Goal: Task Accomplishment & Management: Use online tool/utility

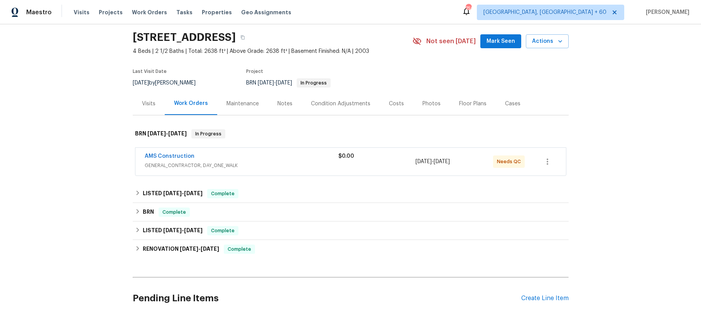
scroll to position [97, 0]
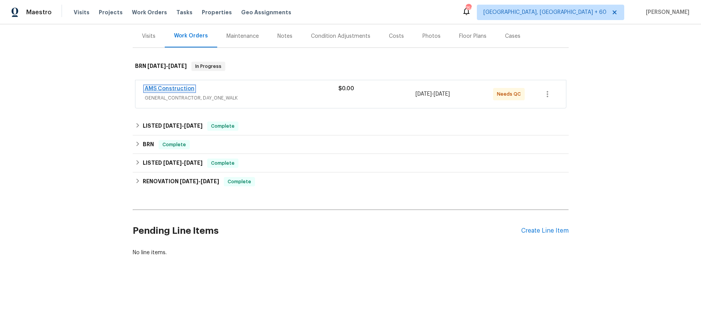
click at [189, 91] on link "AMS Construction" at bounding box center [170, 88] width 50 height 5
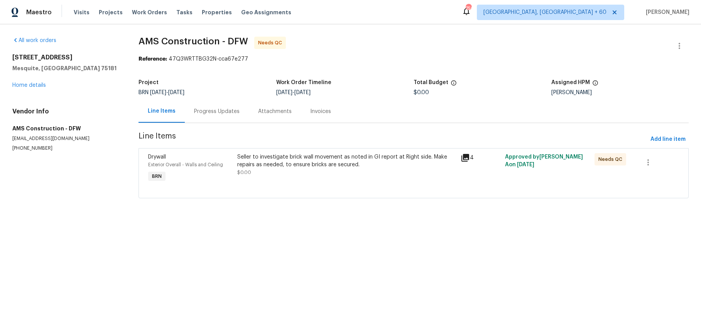
click at [461, 162] on icon at bounding box center [465, 158] width 8 height 8
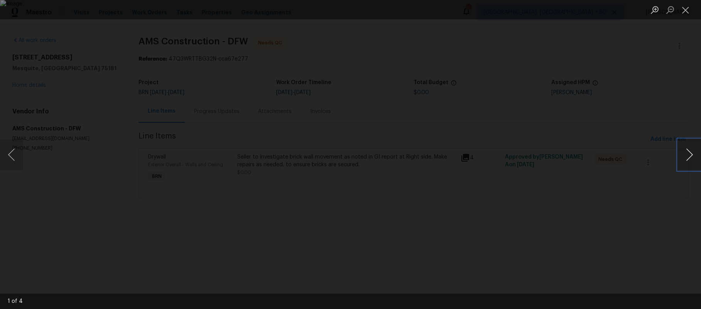
click at [688, 155] on button "Next image" at bounding box center [689, 154] width 23 height 31
click at [687, 12] on button "Close lightbox" at bounding box center [685, 9] width 15 height 13
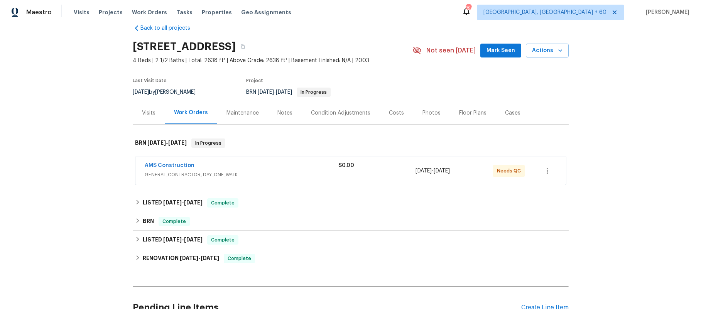
scroll to position [54, 0]
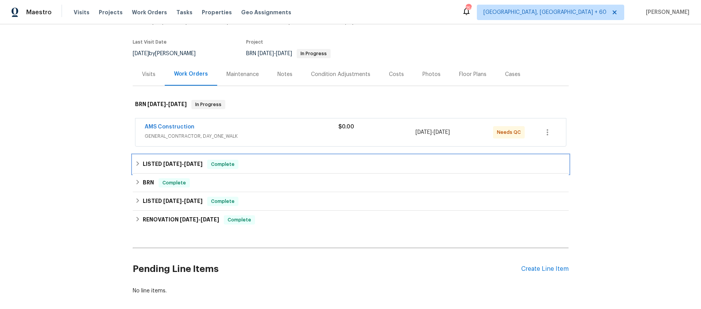
click at [135, 166] on icon at bounding box center [137, 163] width 5 height 5
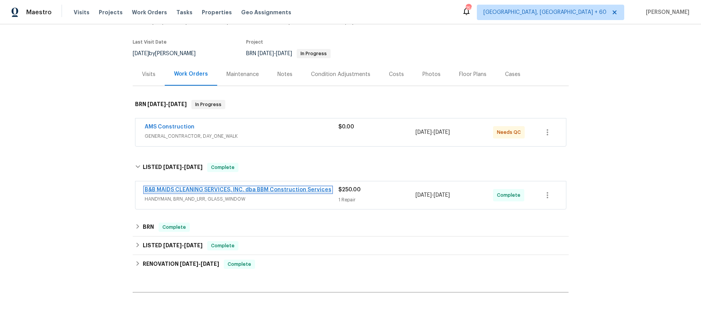
click at [182, 192] on link "B&B MAIDS CLEANING SERVICES, INC. dba BBM Construction Services" at bounding box center [238, 189] width 187 height 5
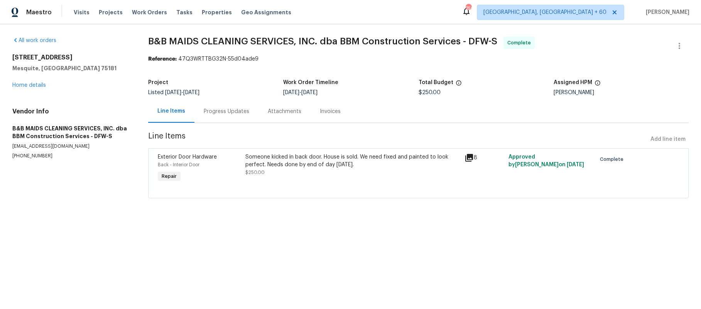
click at [465, 162] on icon at bounding box center [469, 158] width 8 height 8
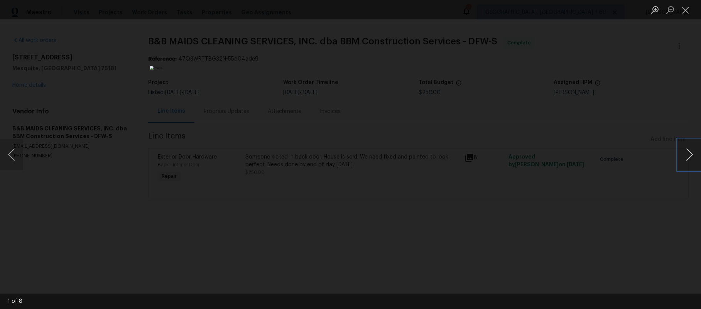
click at [691, 148] on button "Next image" at bounding box center [689, 154] width 23 height 31
click at [686, 10] on button "Close lightbox" at bounding box center [685, 9] width 15 height 13
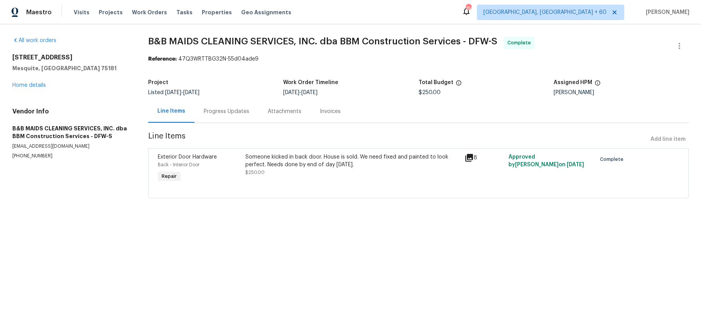
click at [465, 162] on icon at bounding box center [469, 158] width 8 height 8
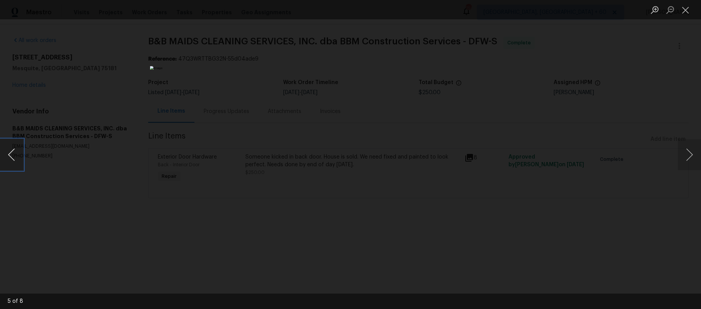
click at [13, 159] on button "Previous image" at bounding box center [11, 154] width 23 height 31
click at [13, 158] on button "Previous image" at bounding box center [11, 154] width 23 height 31
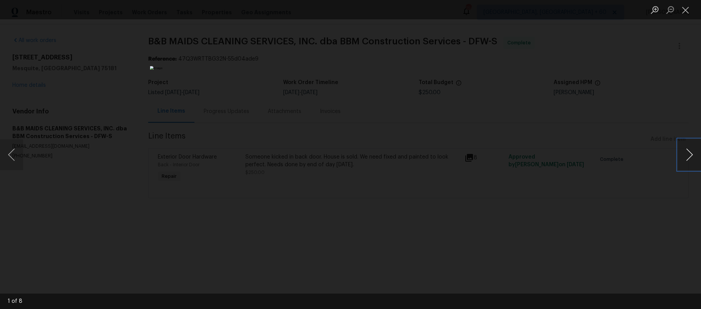
click at [691, 157] on button "Next image" at bounding box center [689, 154] width 23 height 31
click at [689, 155] on button "Next image" at bounding box center [689, 154] width 23 height 31
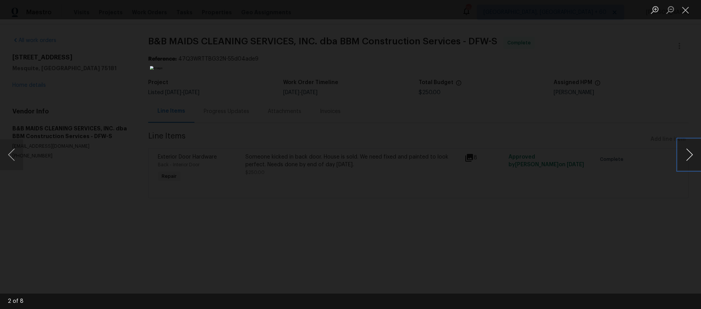
click at [689, 154] on button "Next image" at bounding box center [689, 154] width 23 height 31
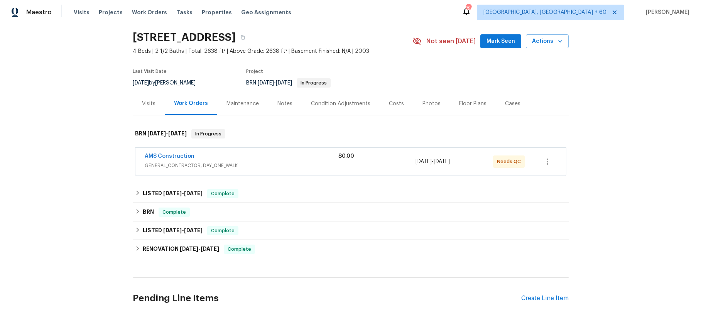
scroll to position [36, 0]
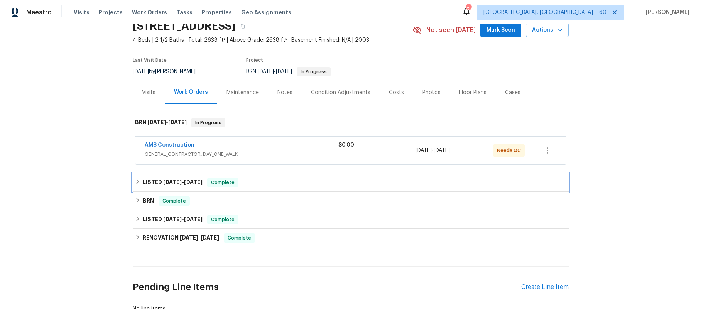
click at [135, 184] on icon at bounding box center [137, 181] width 5 height 5
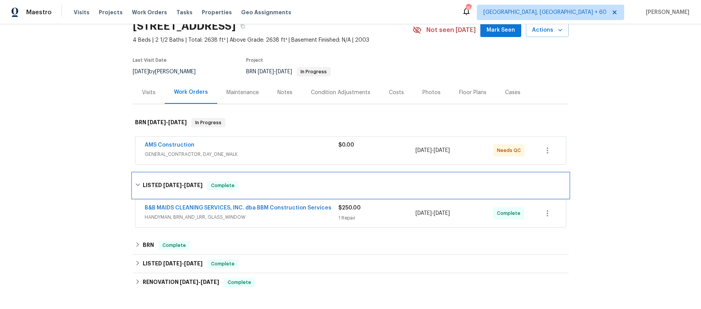
scroll to position [55, 0]
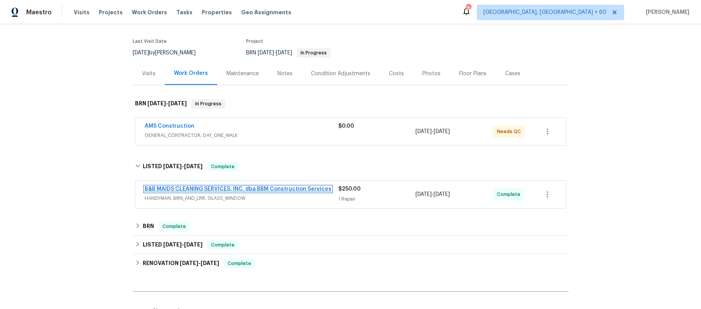
click at [226, 192] on link "B&B MAIDS CLEANING SERVICES, INC. dba BBM Construction Services" at bounding box center [238, 188] width 187 height 5
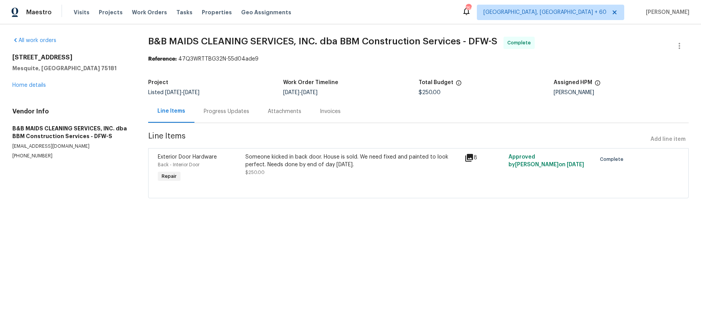
click at [340, 115] on div "Invoices" at bounding box center [330, 112] width 21 height 8
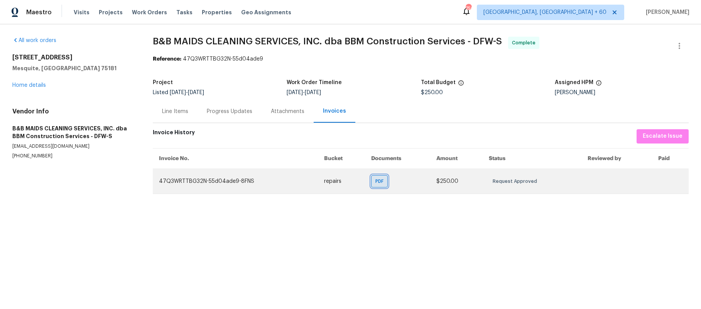
click at [375, 185] on span "PDF" at bounding box center [380, 181] width 11 height 8
